Goal: Task Accomplishment & Management: Use online tool/utility

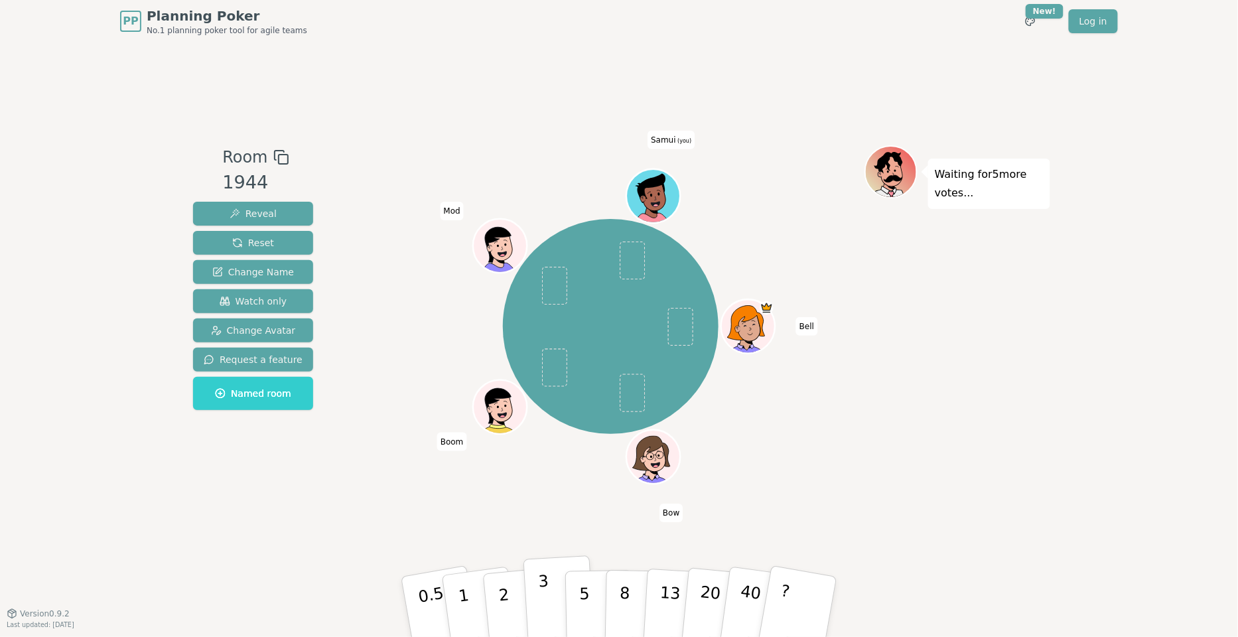
click at [560, 592] on button "3" at bounding box center [559, 606] width 72 height 103
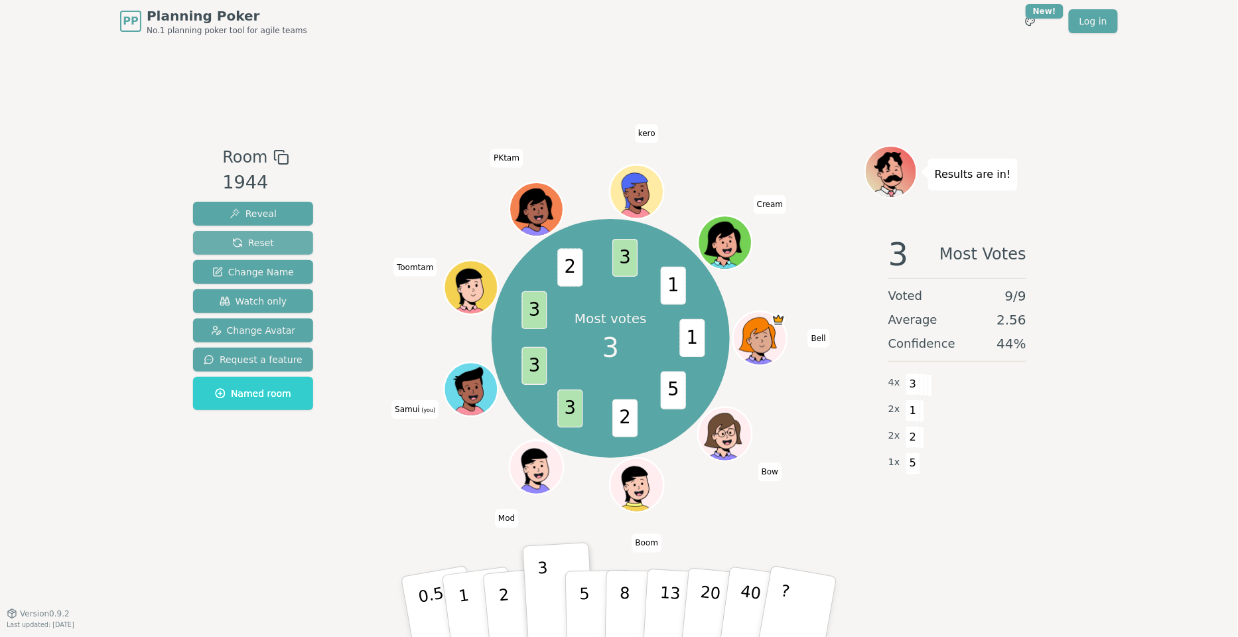
click at [247, 239] on span "Reset" at bounding box center [253, 242] width 42 height 13
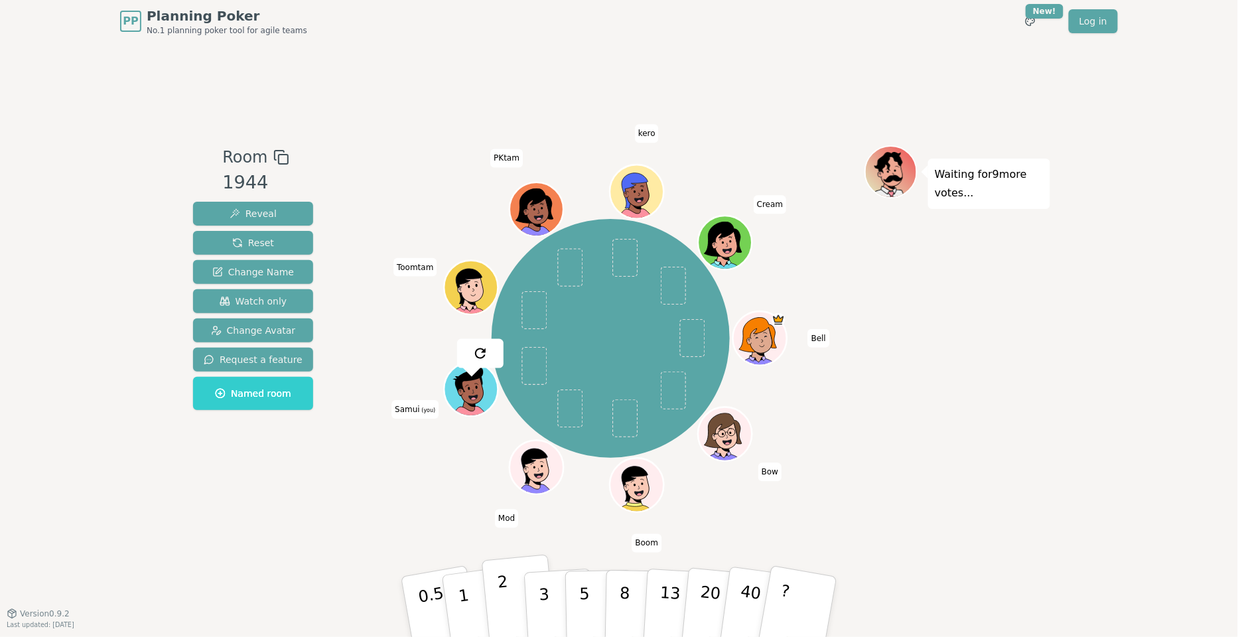
click at [522, 606] on button "2" at bounding box center [520, 606] width 76 height 105
click at [1008, 469] on div "Waiting for 5 more votes..." at bounding box center [957, 327] width 186 height 365
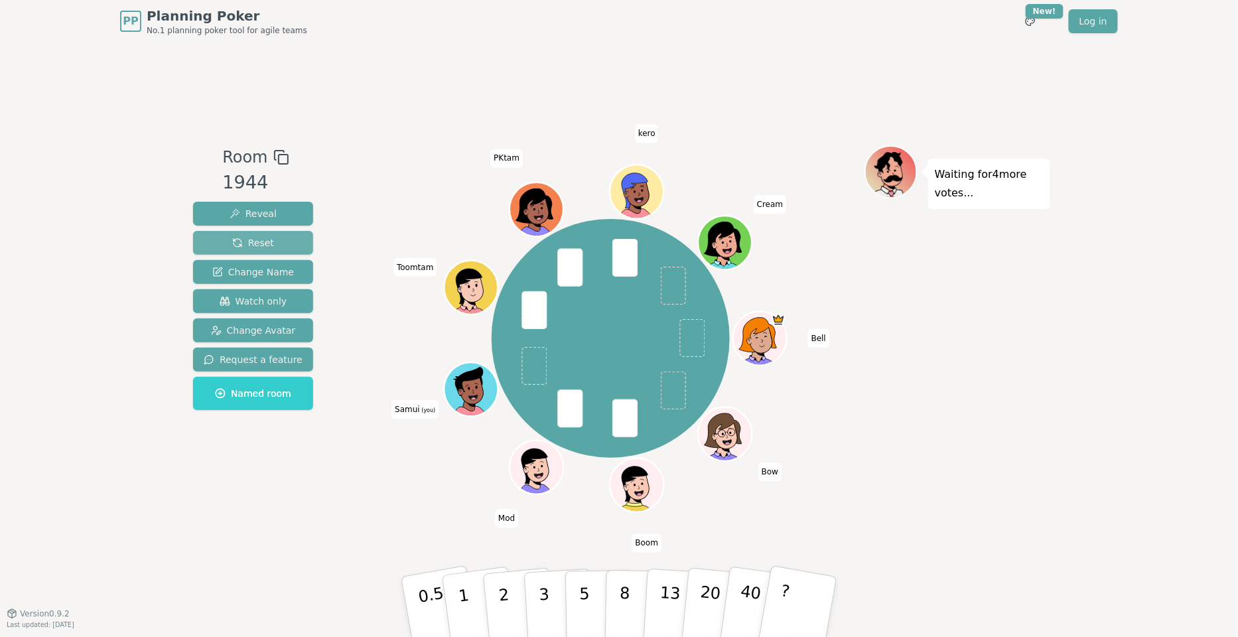
click at [300, 250] on button "Reset" at bounding box center [253, 243] width 120 height 24
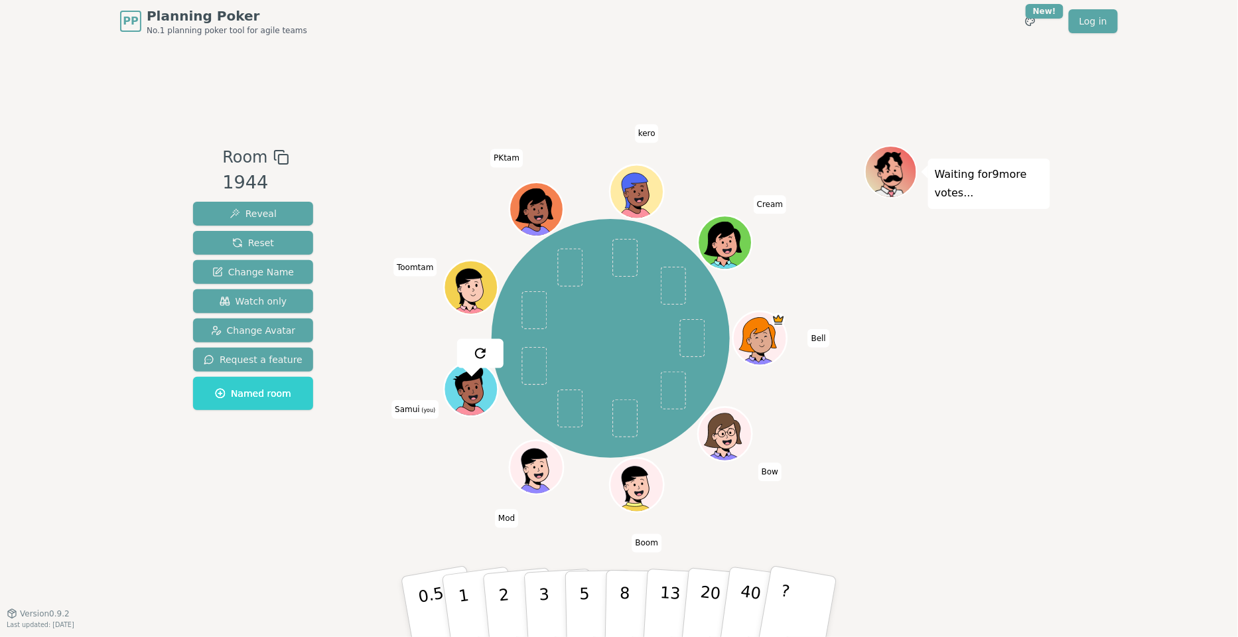
click at [343, 490] on div "Room 1944 Reveal Reset Change Name Watch only Change Avatar Request a feature N…" at bounding box center [619, 327] width 862 height 365
click at [349, 507] on div "Room 1944 Reveal Reset Change Name Watch only Change Avatar Request a feature N…" at bounding box center [619, 327] width 862 height 365
click at [1018, 511] on div "Room 1944 Reveal Reset Change Name Watch only Change Avatar Request a feature N…" at bounding box center [619, 327] width 862 height 570
click at [384, 495] on div "Bell Bow Boom Mod Samui (you) Toomtam PKtam kero Cream" at bounding box center [610, 338] width 507 height 338
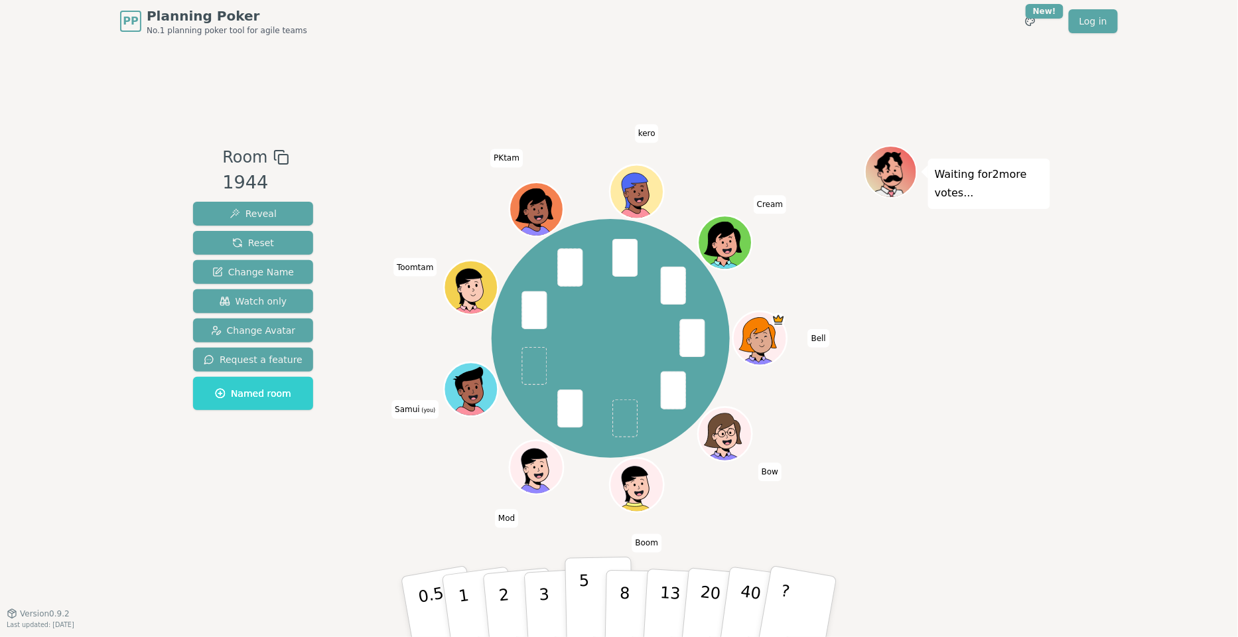
click at [594, 586] on button "5" at bounding box center [599, 606] width 68 height 101
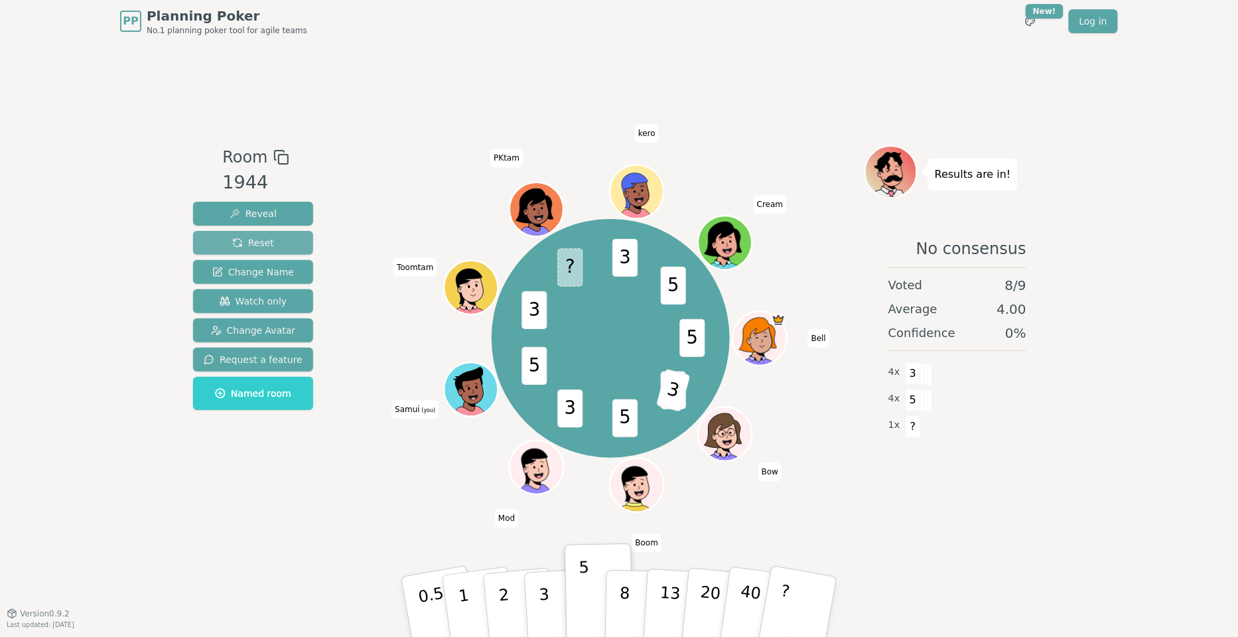
click at [278, 242] on button "Reset" at bounding box center [253, 243] width 120 height 24
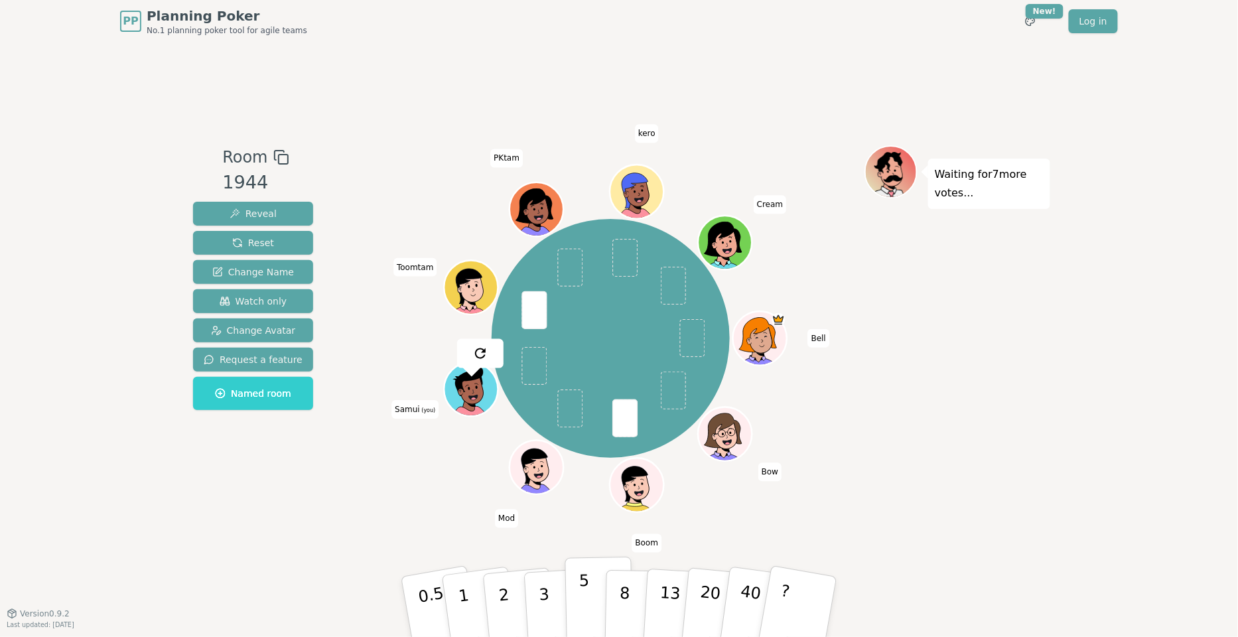
click at [571, 614] on button "5" at bounding box center [599, 606] width 68 height 101
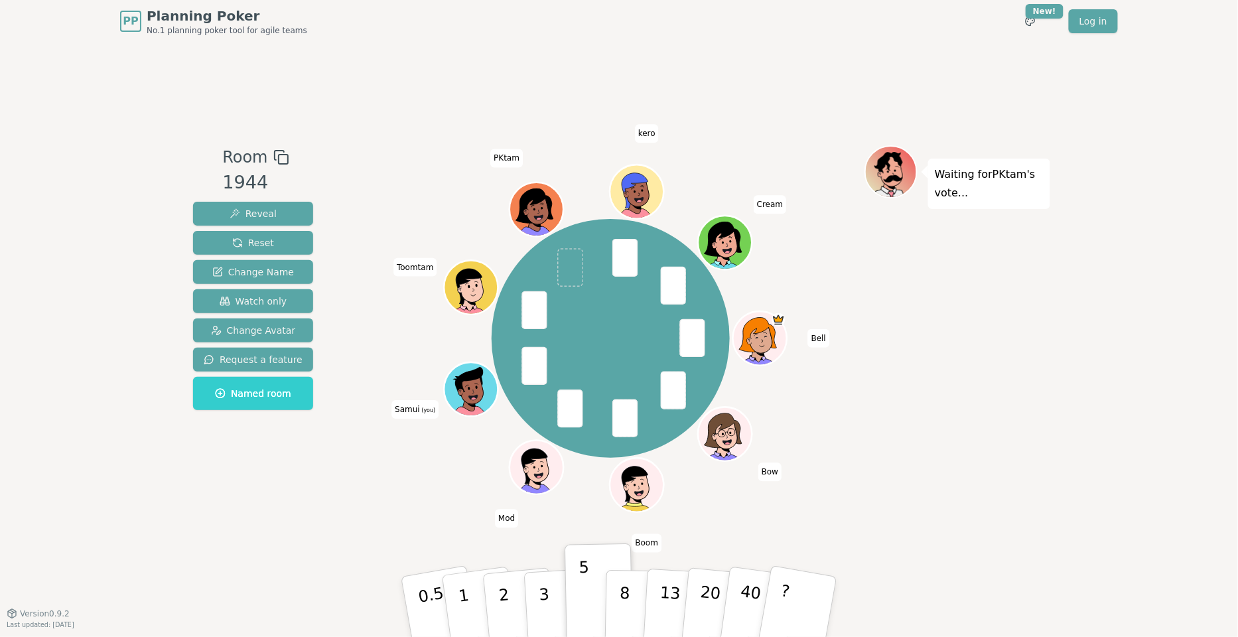
click at [340, 254] on div "Room 1944 Reveal Reset Change Name Watch only Change Avatar Request a feature N…" at bounding box center [619, 327] width 862 height 365
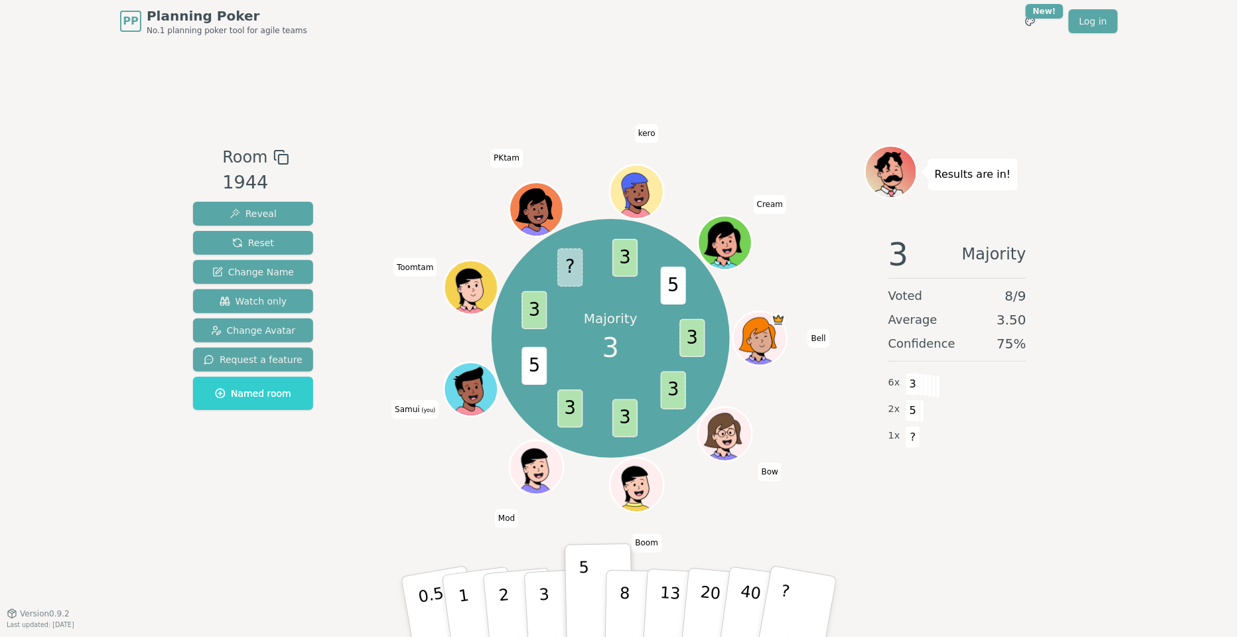
click at [354, 332] on div "Room 1944 Reveal Reset Change Name Watch only Change Avatar Request a feature N…" at bounding box center [619, 327] width 862 height 365
click at [253, 239] on span "Reset" at bounding box center [253, 242] width 42 height 13
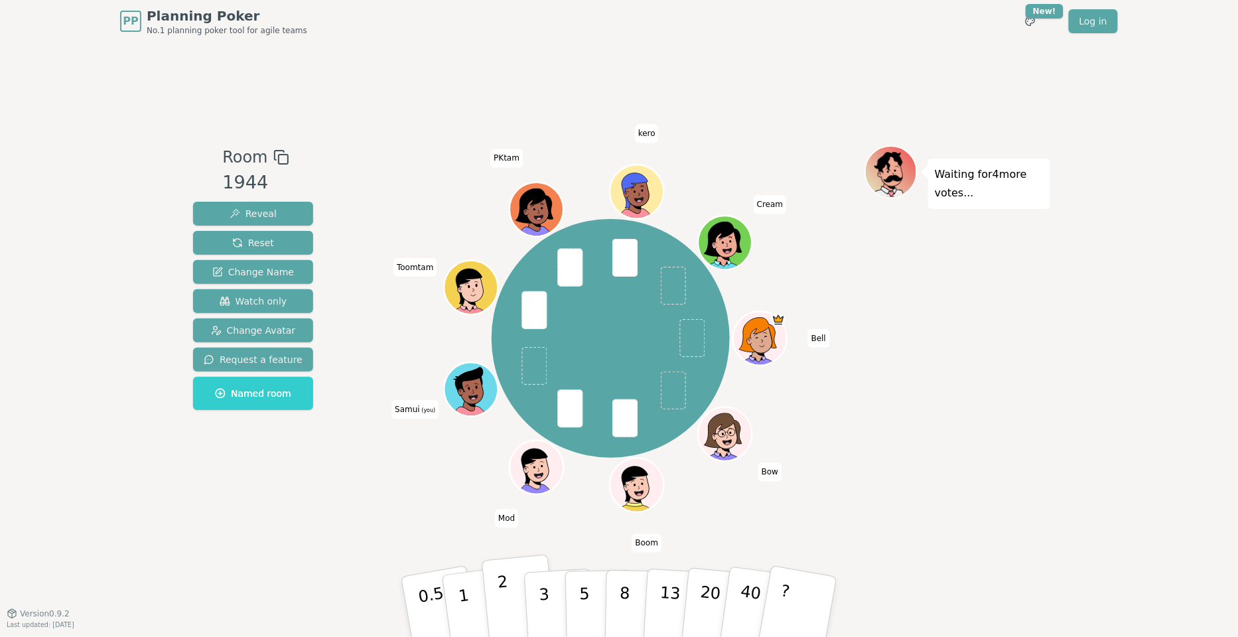
click at [509, 602] on button "2" at bounding box center [520, 606] width 76 height 105
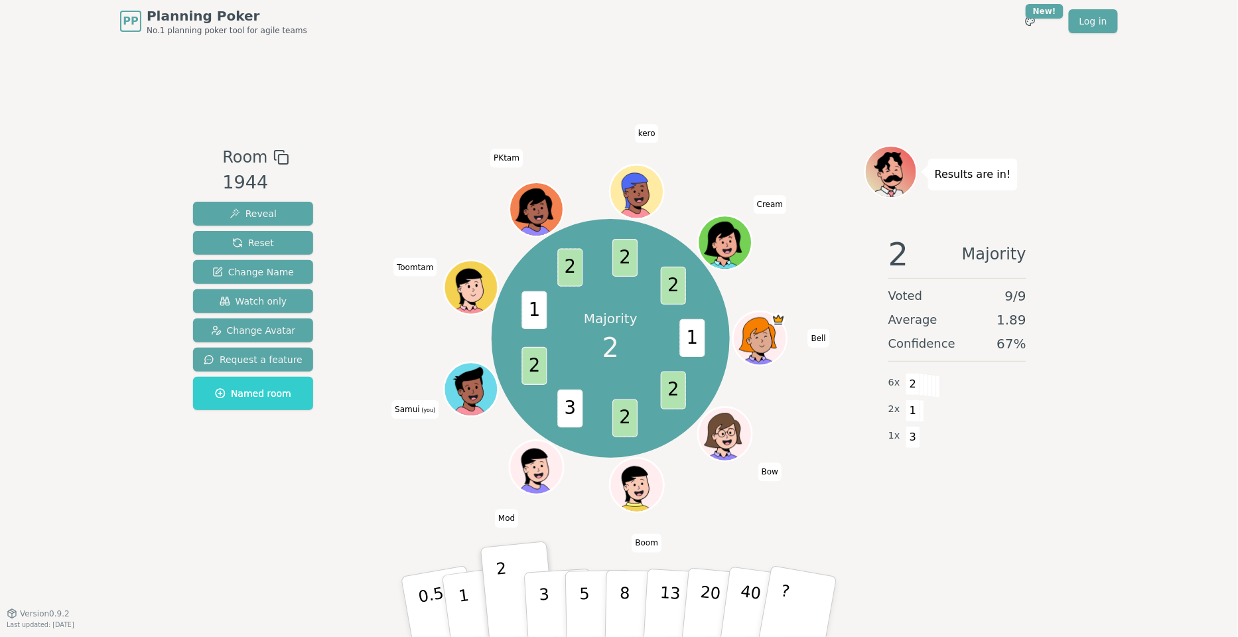
click at [428, 496] on div "Majority 2 1 2 2 3 2 1 2 2 2 Bell Bow Boom Mod Samui (you) Toomtam PKtam kero C…" at bounding box center [610, 338] width 507 height 338
click at [428, 501] on div "Majority 2 1 2 2 3 2 1 2 2 2 Bell Bow Boom Mod Samui (you) Toomtam PKtam kero C…" at bounding box center [610, 338] width 507 height 338
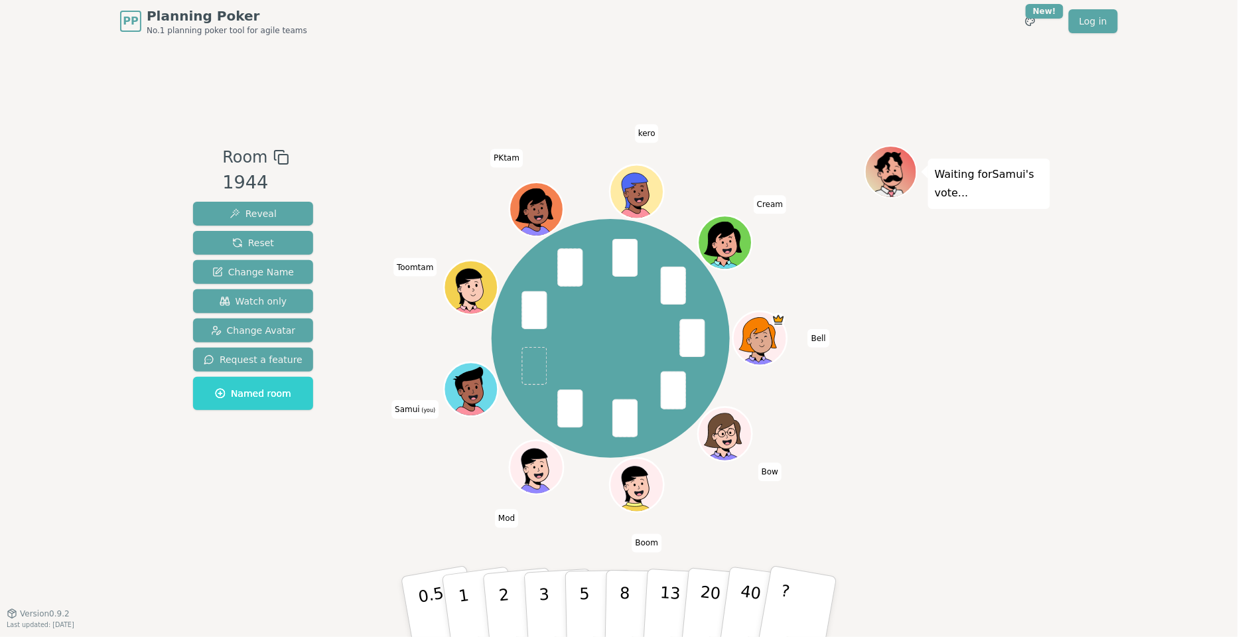
click at [549, 548] on div "Room 1944 Reveal Reset Change Name Watch only Change Avatar Request a feature N…" at bounding box center [619, 327] width 862 height 570
click at [521, 596] on button "2" at bounding box center [520, 606] width 76 height 105
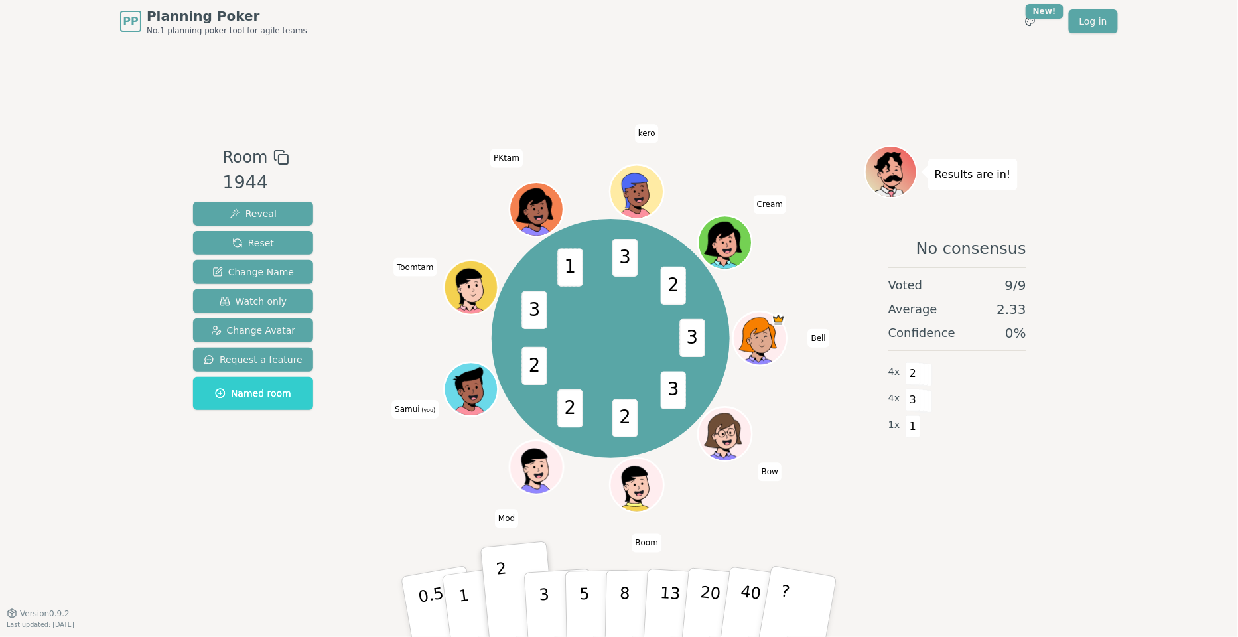
click at [691, 212] on div "3 3 2 2 2 3 1 3 2 Bell Bow Boom Mod Samui (you) Toomtam PKtam kero Cream" at bounding box center [610, 338] width 507 height 338
click at [271, 248] on button "Reset" at bounding box center [253, 243] width 120 height 24
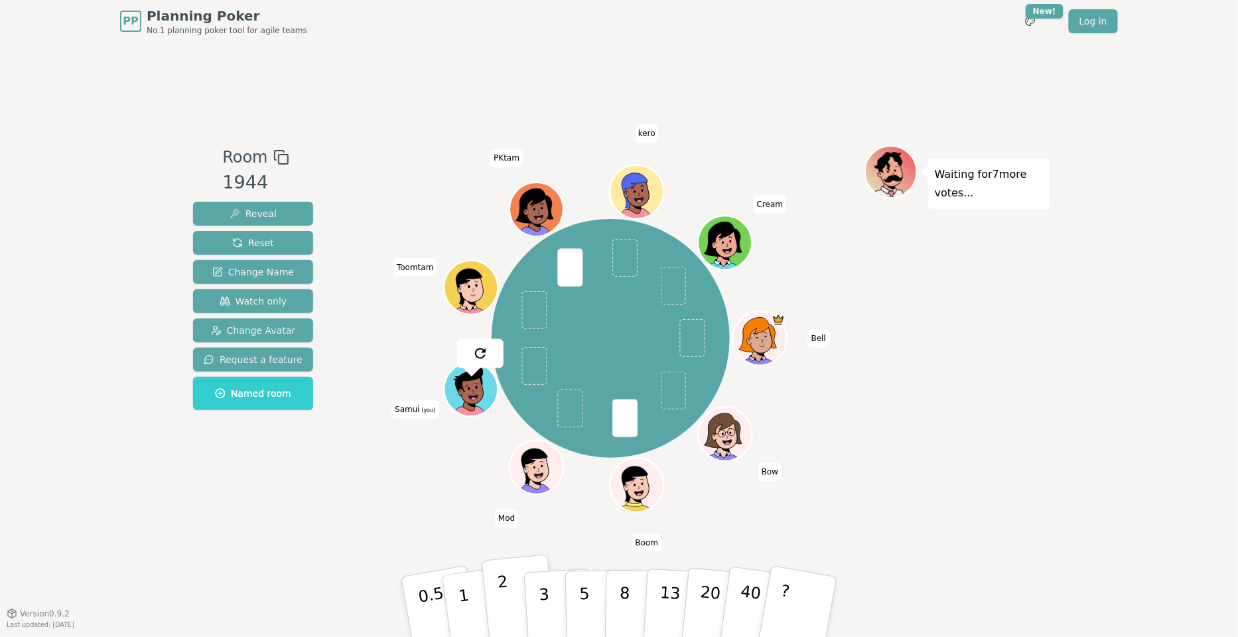
click at [496, 616] on button "2" at bounding box center [520, 606] width 76 height 105
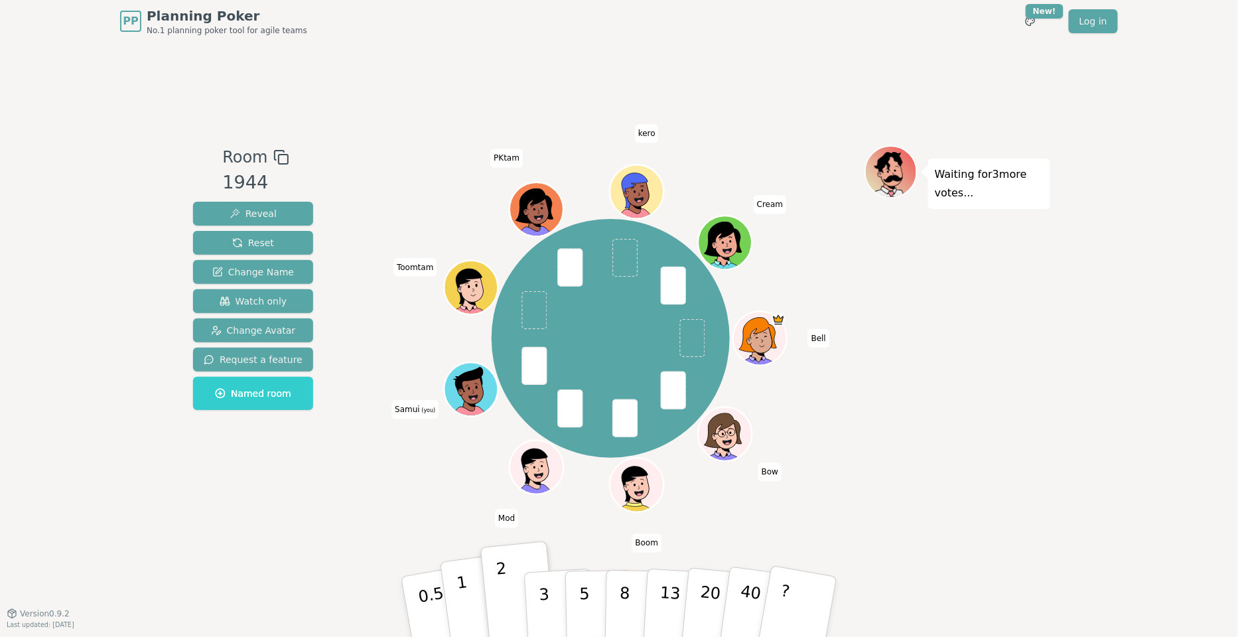
click at [458, 596] on p "1" at bounding box center [466, 608] width 20 height 72
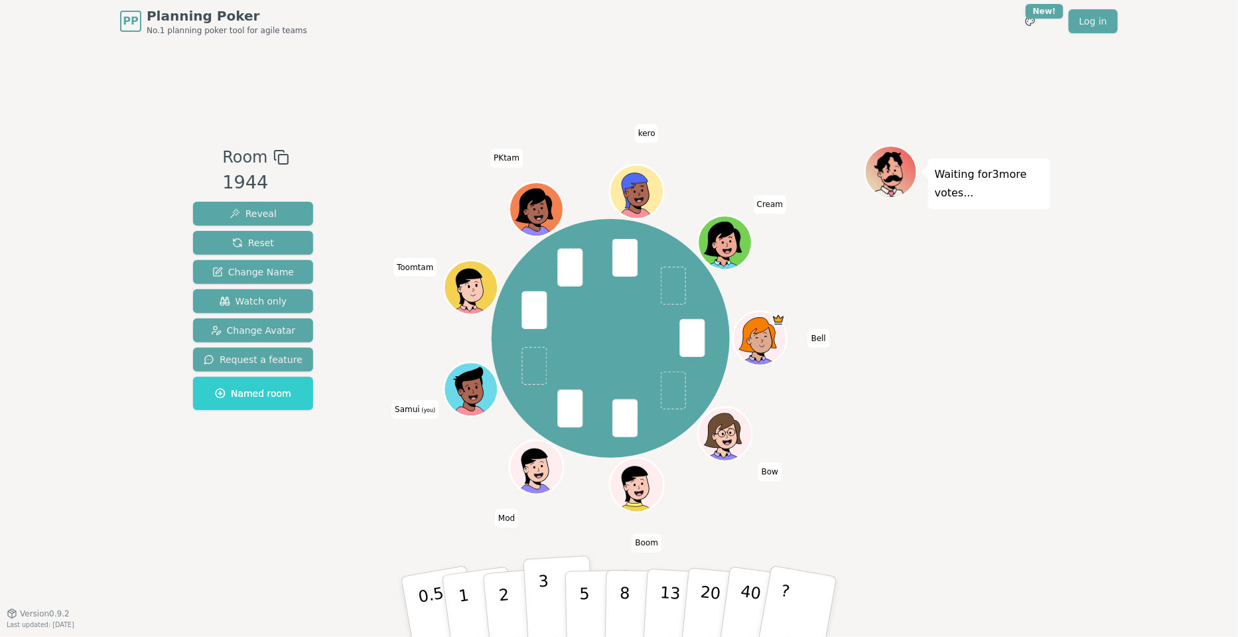
click at [547, 584] on p "3" at bounding box center [545, 608] width 15 height 72
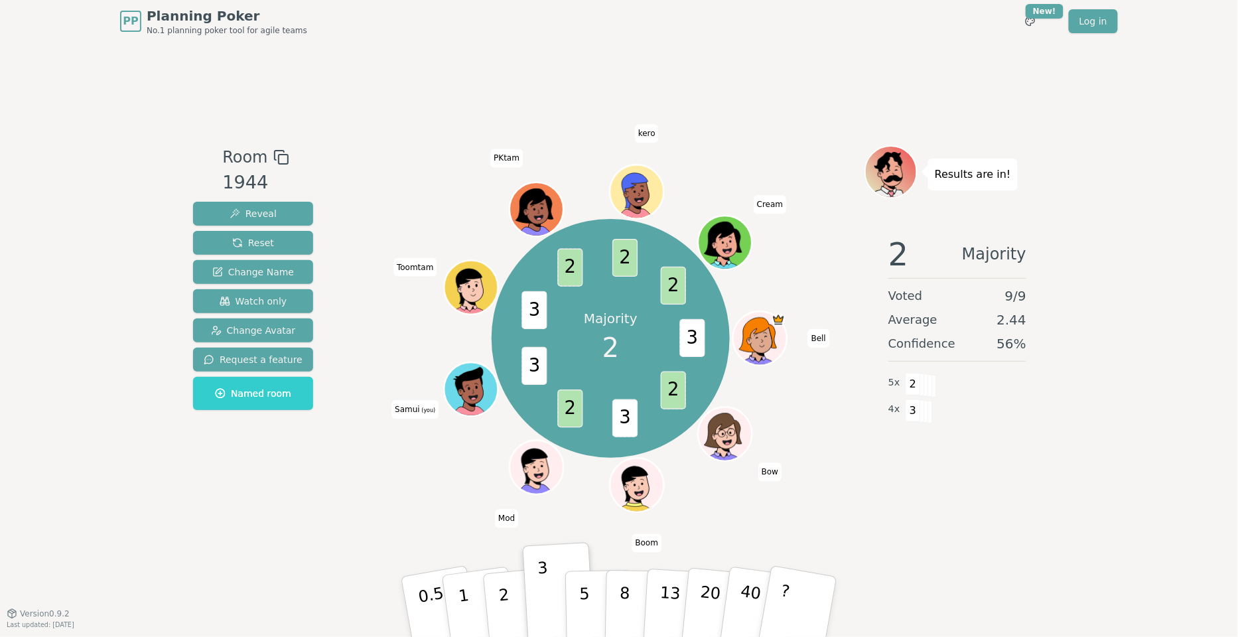
click at [385, 462] on div "Majority 2 3 2 3 2 3 3 2 2 2 Bell Bow Boom Mod Samui (you) Toomtam PKtam kero C…" at bounding box center [610, 338] width 507 height 338
click at [269, 238] on span "Reset" at bounding box center [253, 242] width 42 height 13
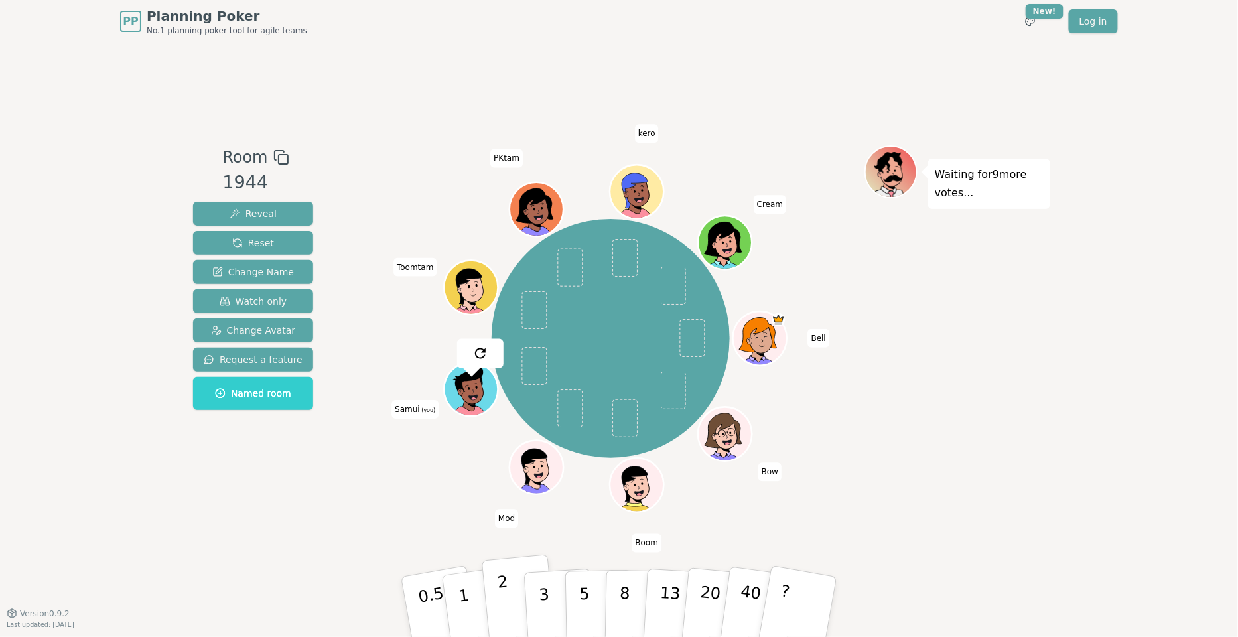
click at [512, 602] on button "2" at bounding box center [520, 606] width 76 height 105
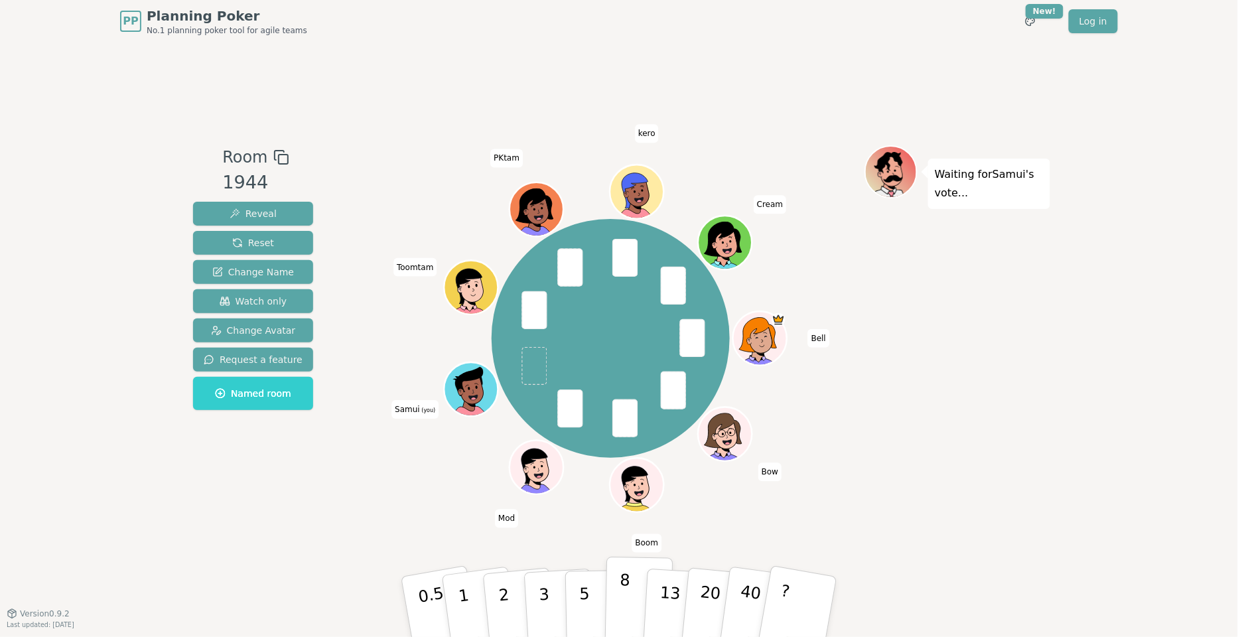
click at [639, 612] on button "8" at bounding box center [639, 606] width 68 height 101
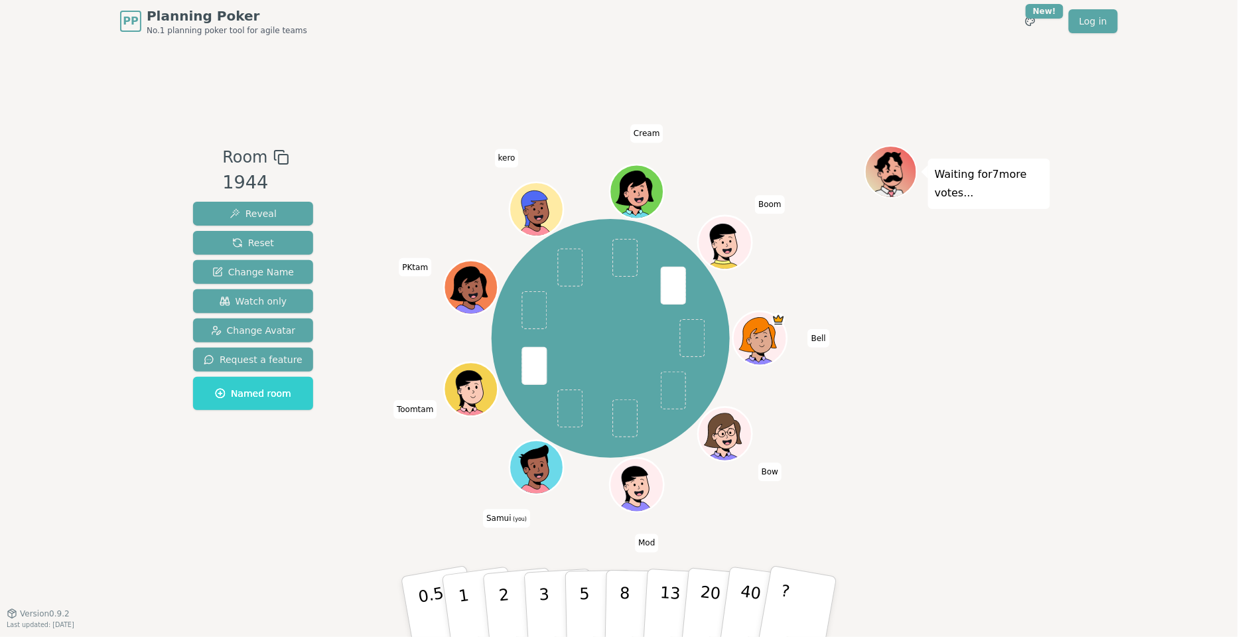
click at [1009, 432] on div "Waiting for 7 more votes..." at bounding box center [957, 327] width 186 height 365
click at [1009, 432] on div "Waiting for 6 more votes..." at bounding box center [957, 327] width 186 height 365
click at [578, 592] on button "5" at bounding box center [599, 606] width 68 height 101
